Goal: Task Accomplishment & Management: Complete application form

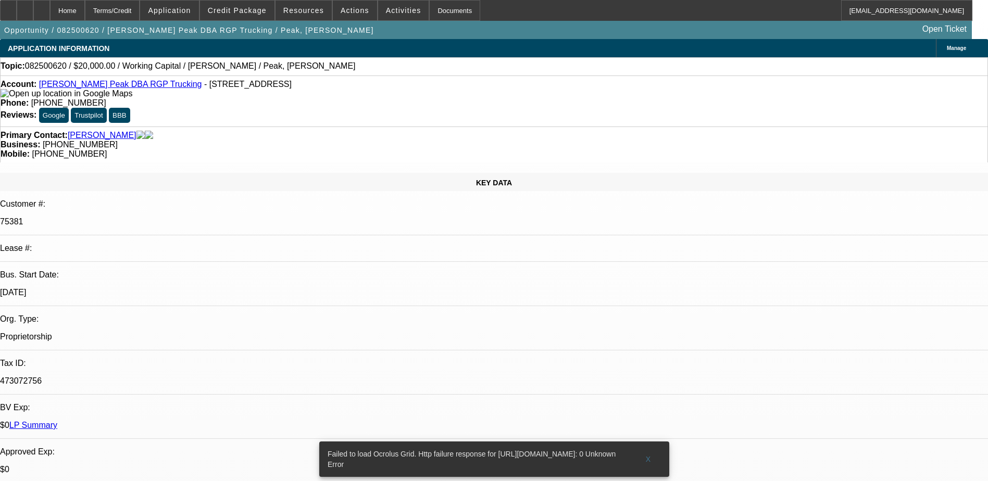
select select "0"
select select "2"
select select "0.1"
select select "1"
select select "2"
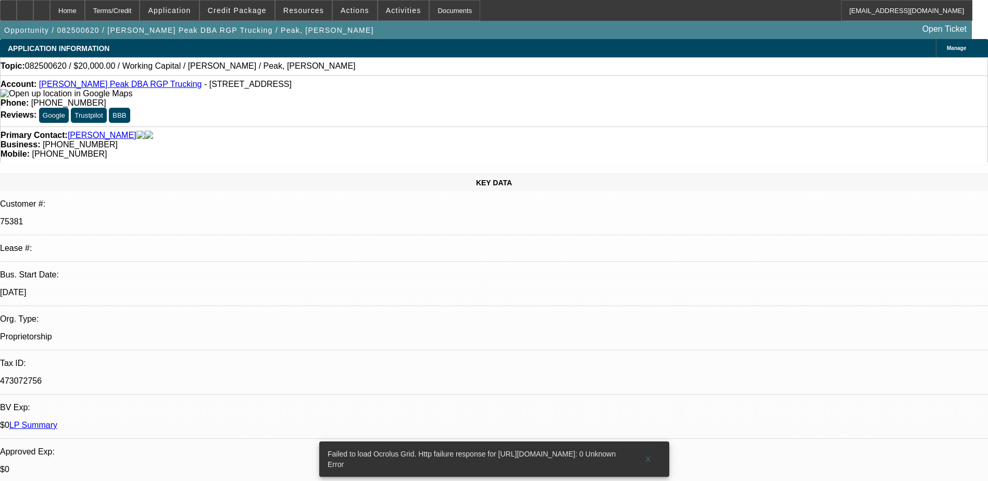
select select "4"
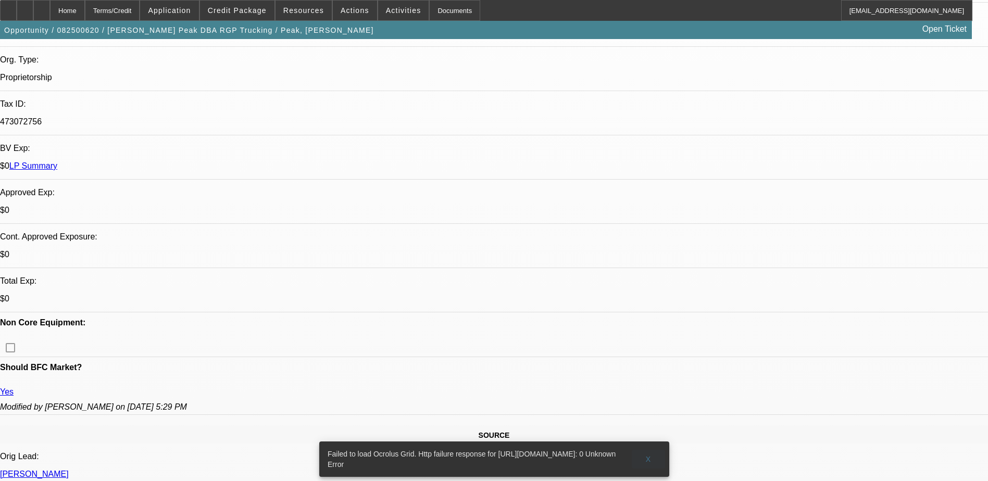
scroll to position [260, 0]
click at [648, 455] on span "X" at bounding box center [648, 459] width 6 height 8
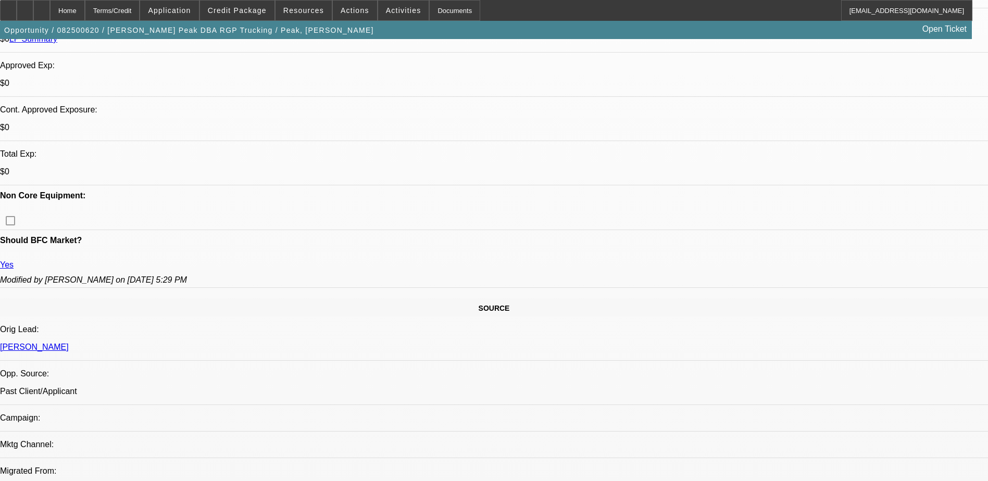
scroll to position [417, 0]
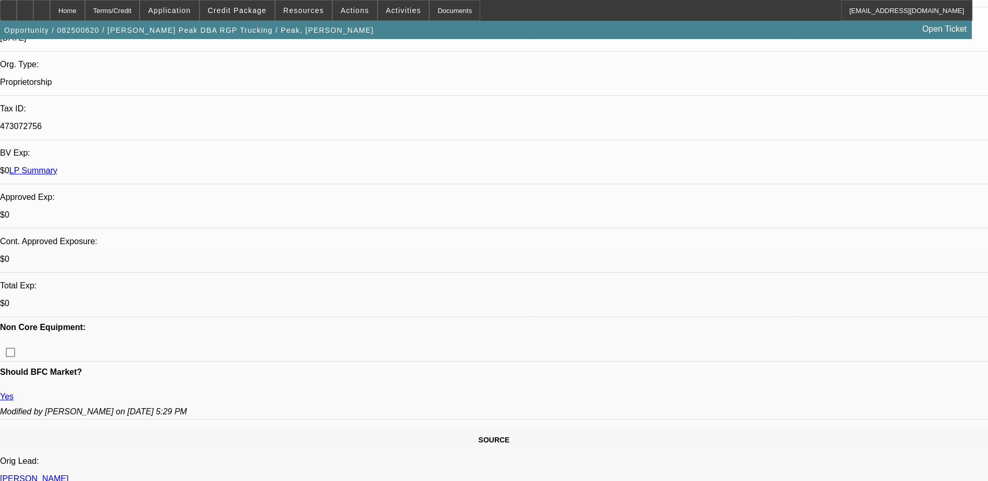
scroll to position [52, 0]
